Goal: Transaction & Acquisition: Obtain resource

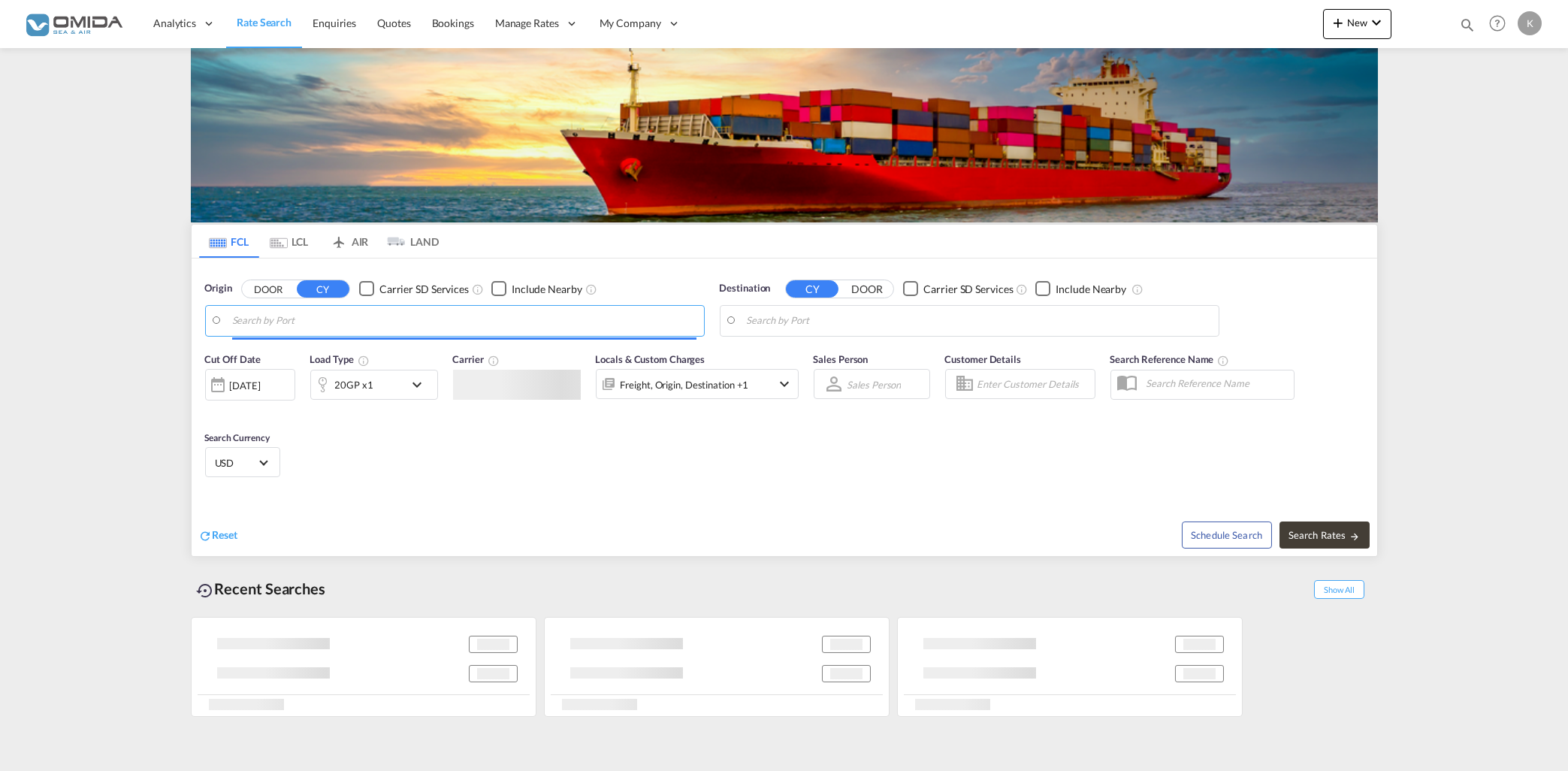
click at [365, 315] on input "Search by Port" at bounding box center [464, 321] width 464 height 22
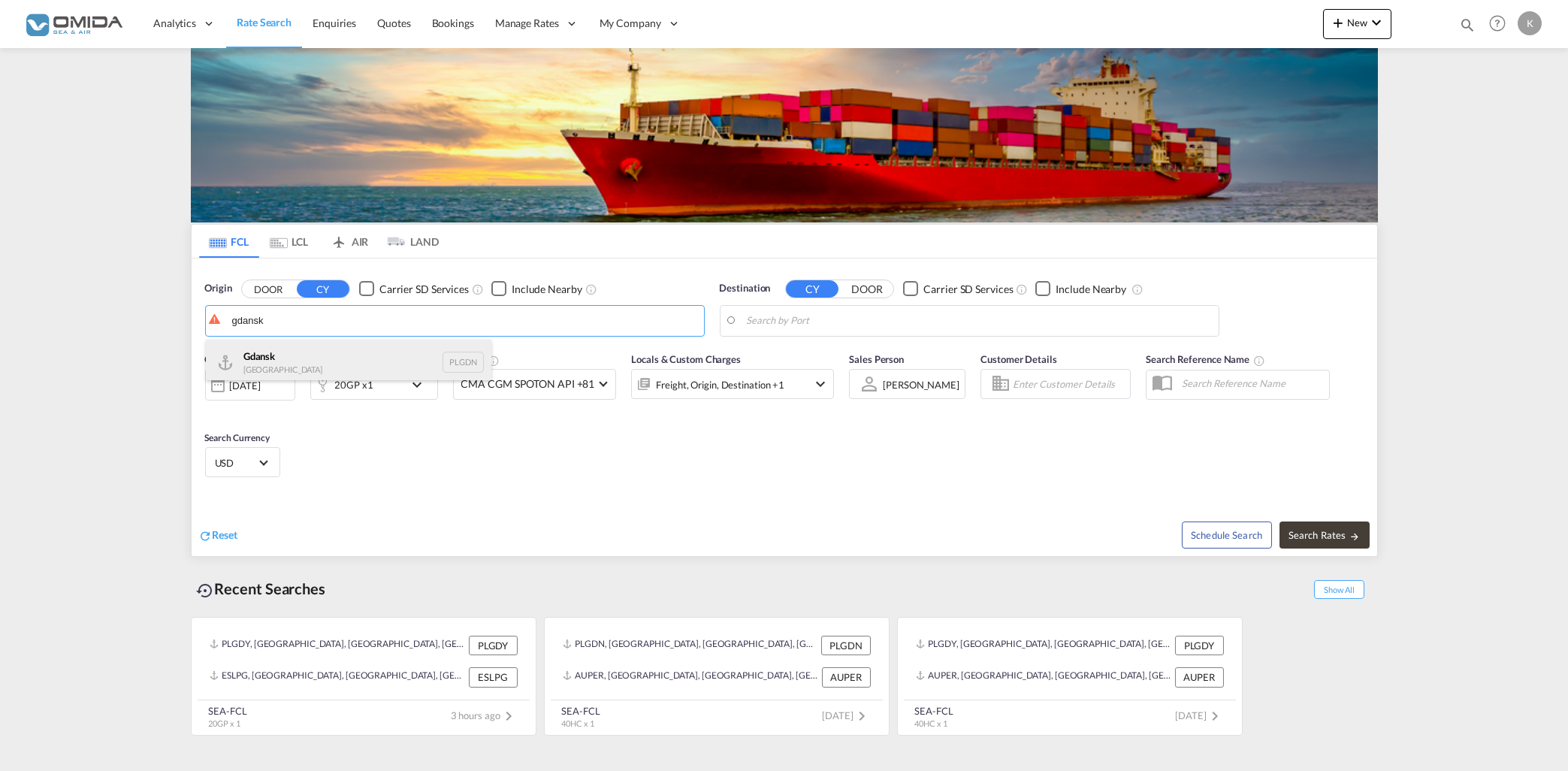
click at [362, 359] on div "Gdansk [GEOGRAPHIC_DATA] PLGDN" at bounding box center [348, 362] width 285 height 45
type input "Gdansk, PLGDN"
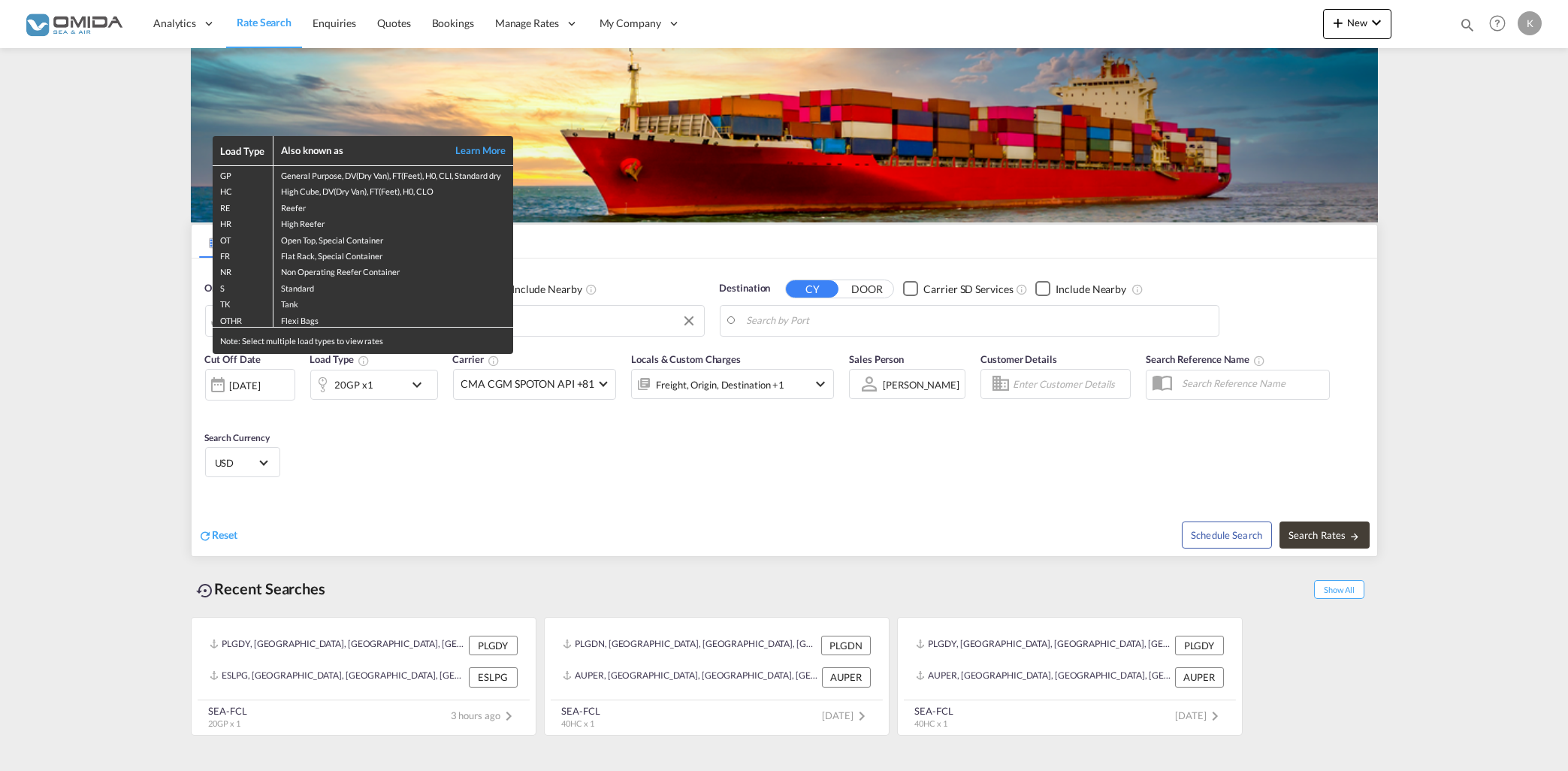
click at [851, 315] on div "Load Type Also known as Learn More GP General Purpose, DV(Dry Van), FT(Feet), H…" at bounding box center [784, 386] width 1568 height 771
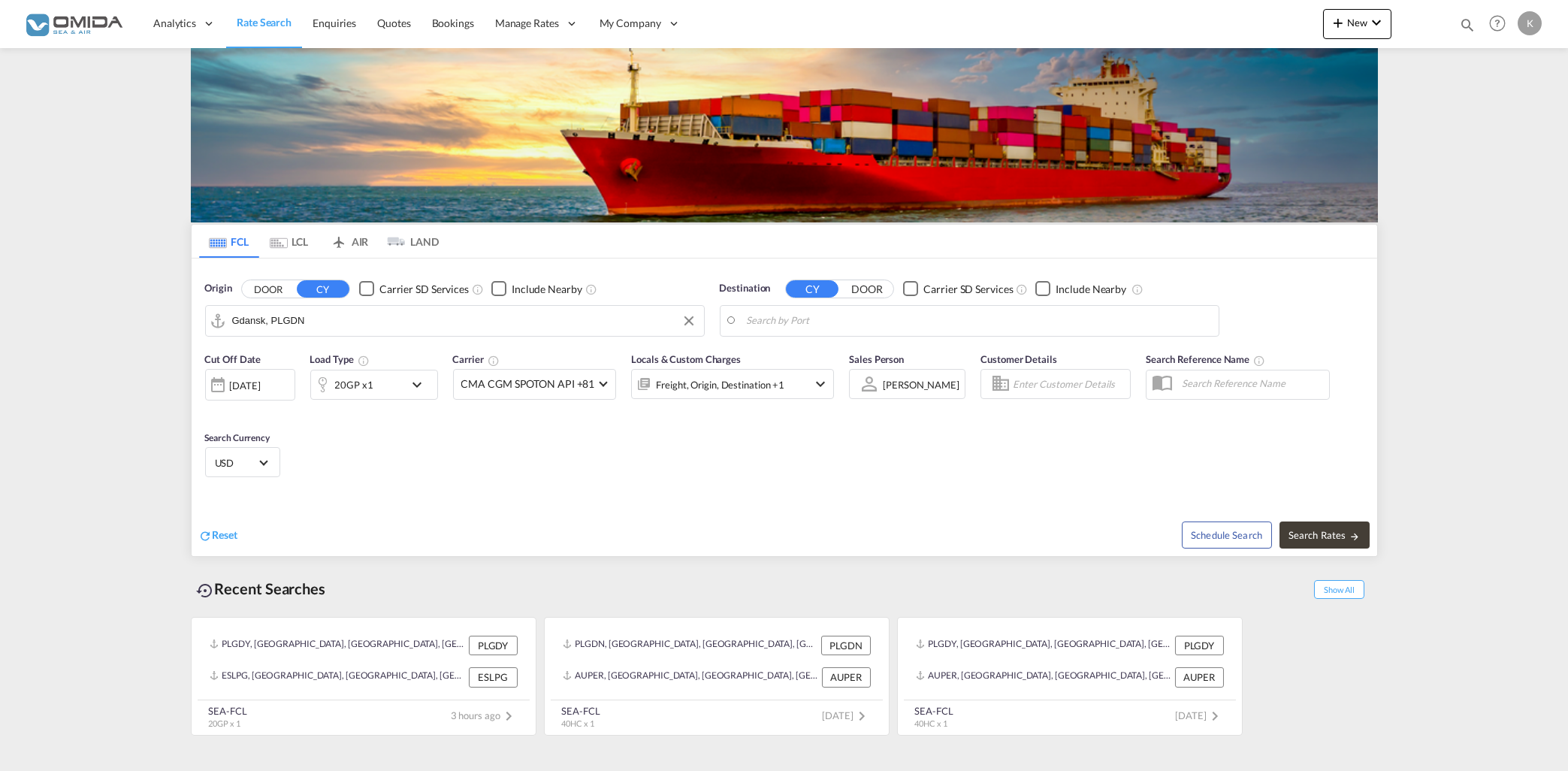
click at [851, 315] on input "Search by Port" at bounding box center [979, 321] width 464 height 22
click at [833, 358] on div "Tanger Med [GEOGRAPHIC_DATA] MAPTM" at bounding box center [863, 362] width 285 height 45
type input "Tanger Med, MAPTM"
click at [829, 451] on div "Cut Off Date [DATE] [DATE] Load Type 20GP x1 Carrier CMA CGM SPOTON API +81 Onl…" at bounding box center [785, 417] width 1186 height 146
click at [420, 382] on md-icon "icon-chevron-down" at bounding box center [420, 384] width 25 height 18
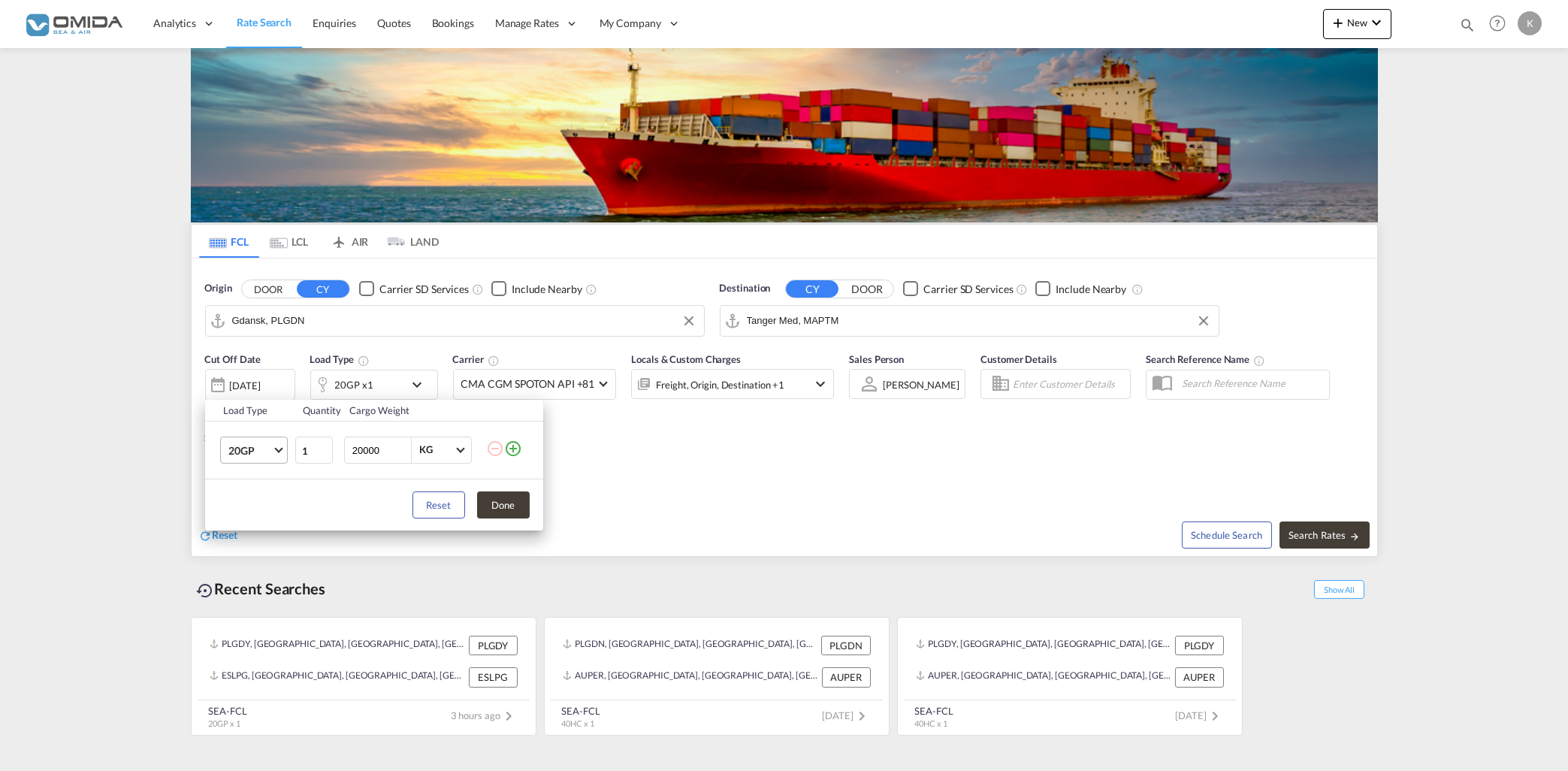
click at [275, 451] on md-select-value "20GP" at bounding box center [257, 449] width 60 height 25
click at [254, 520] on div "40HC" at bounding box center [241, 523] width 28 height 15
click at [794, 500] on div "Load Type Quantity Cargo Weight 40HC 1 20000 KG KG Load type addition is restri…" at bounding box center [784, 386] width 1568 height 771
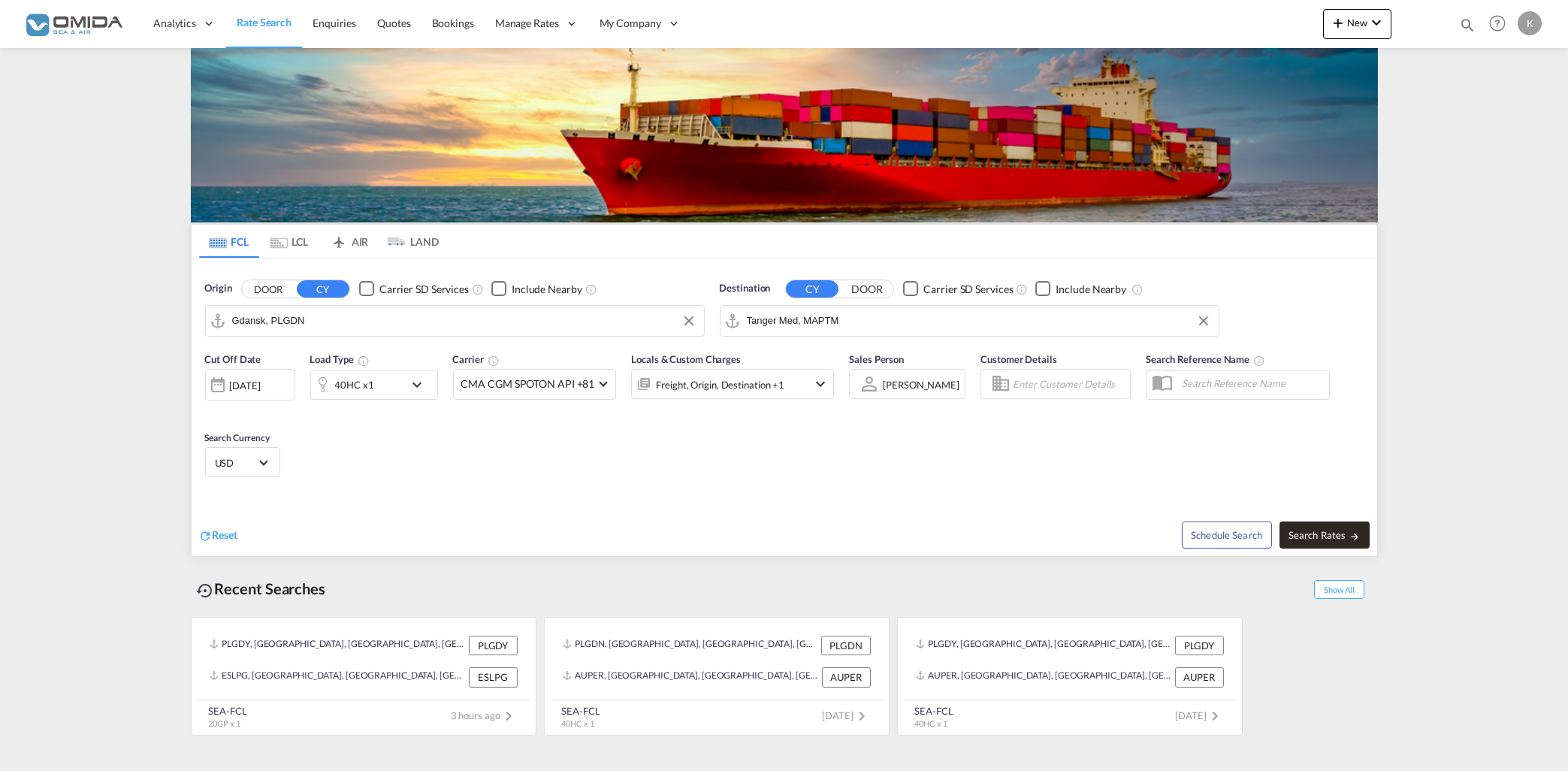
click at [1339, 534] on span "Search Rates" at bounding box center [1325, 535] width 72 height 12
type input "PLGDN to MAPTM / [DATE]"
